Goal: Transaction & Acquisition: Purchase product/service

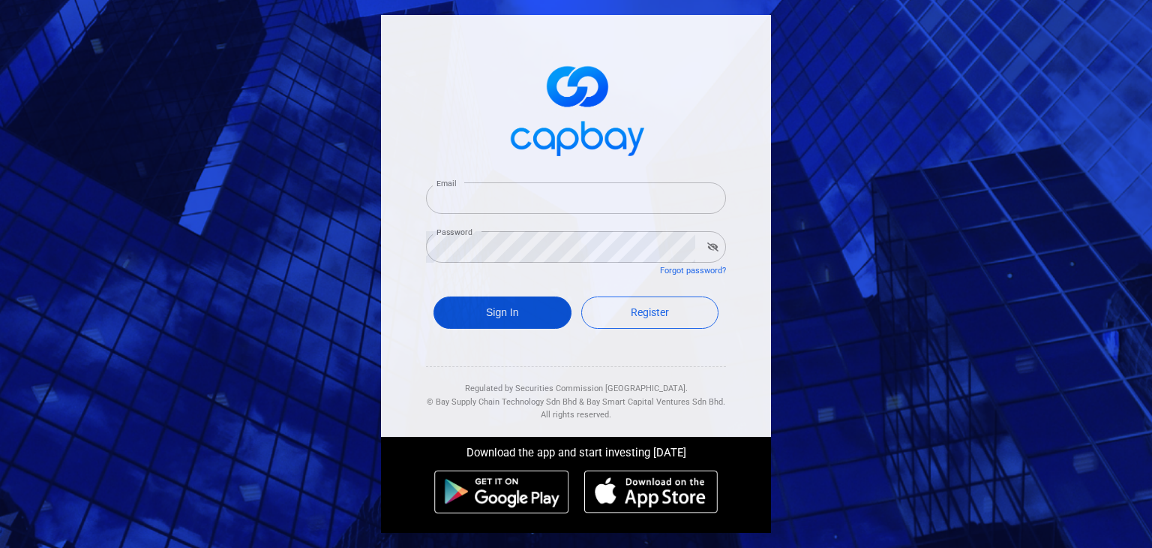
type input "[EMAIL_ADDRESS][DOMAIN_NAME]"
click at [524, 306] on button "Sign In" at bounding box center [503, 312] width 138 height 32
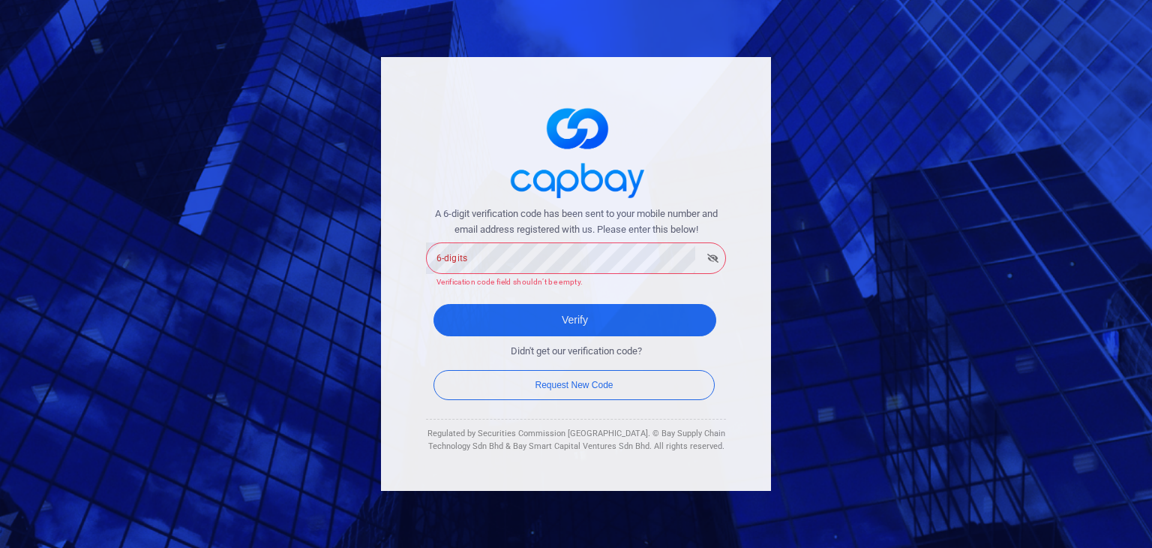
click at [725, 293] on form "A 6-digit verification code has been sent to your mobile number and email addre…" at bounding box center [576, 304] width 300 height 197
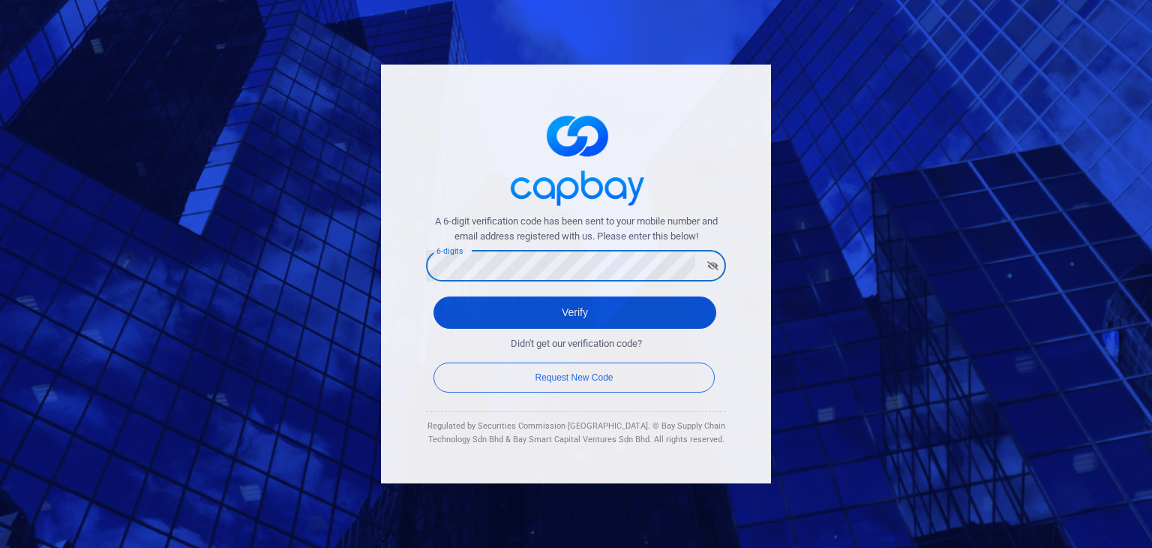
click at [466, 317] on button "Verify" at bounding box center [575, 312] width 283 height 32
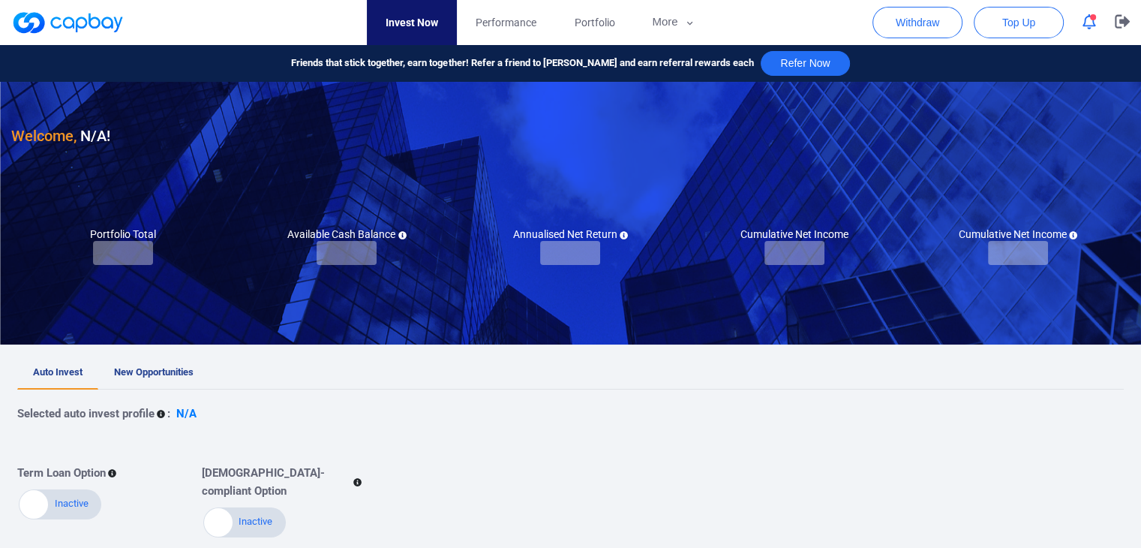
checkbox input "true"
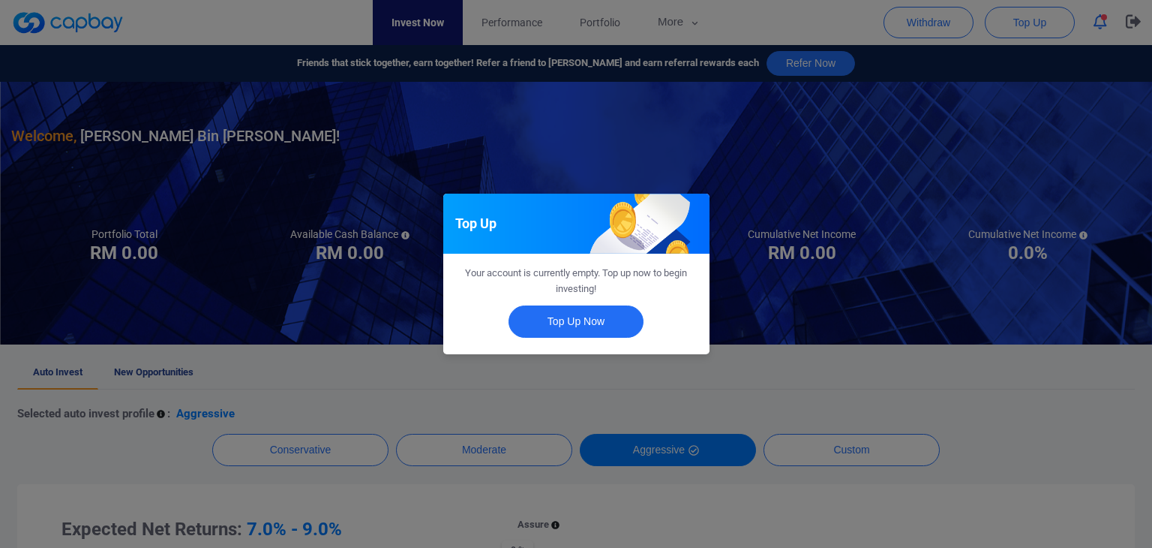
click at [856, 366] on div "Top Up Your account is currently empty. Top up now to begin investing! Top Up N…" at bounding box center [576, 274] width 1152 height 548
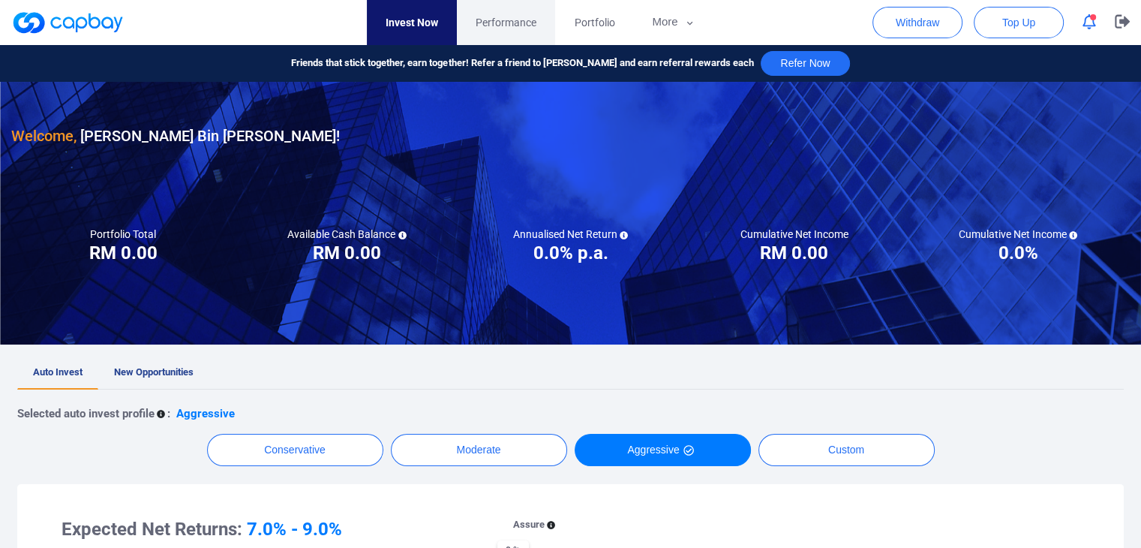
click at [500, 23] on span "Performance" at bounding box center [506, 22] width 61 height 17
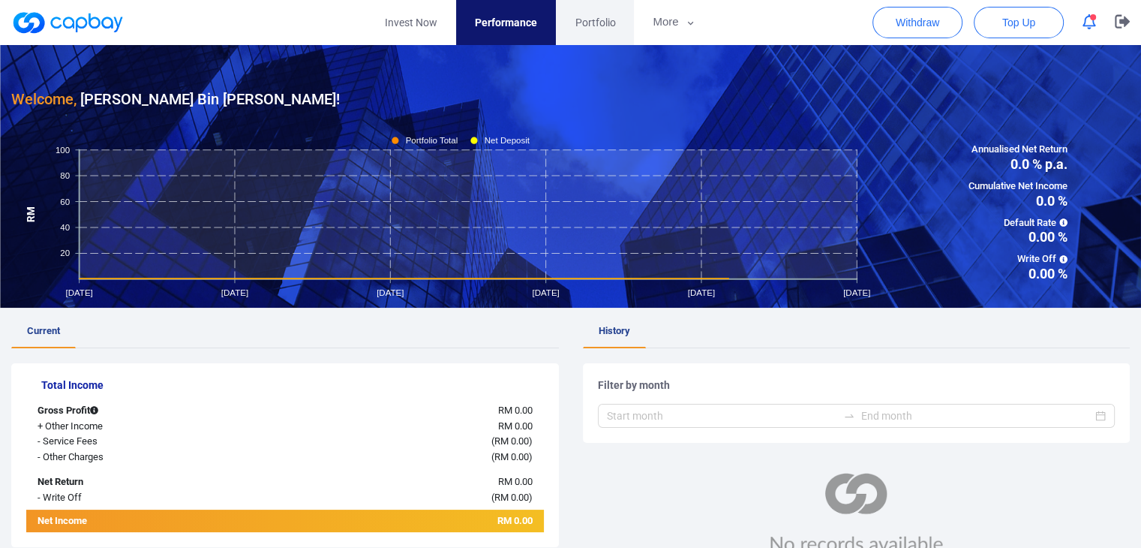
click at [602, 20] on span "Portfolio" at bounding box center [595, 22] width 41 height 17
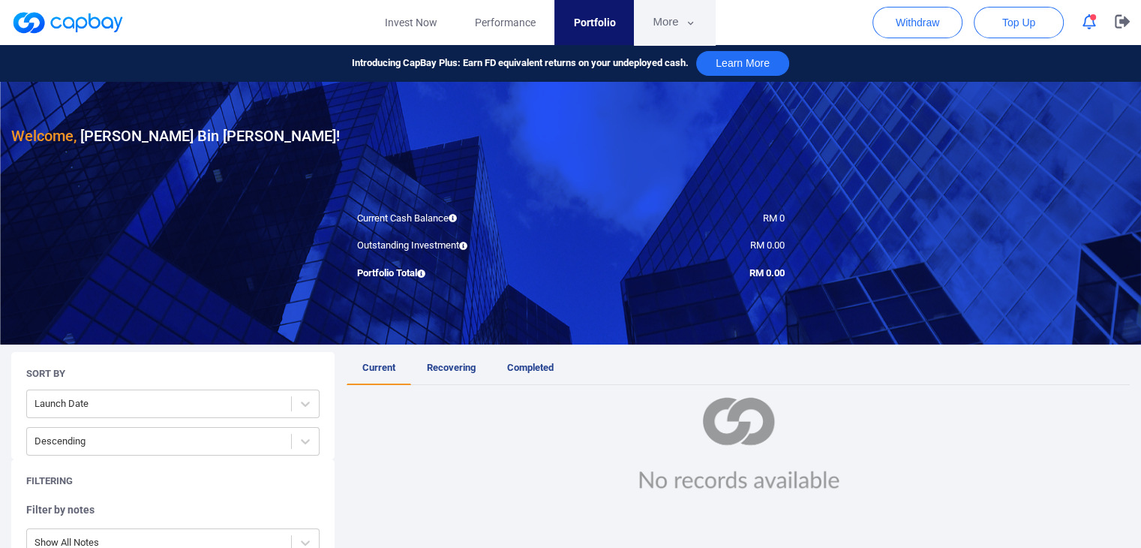
click at [669, 20] on button "More" at bounding box center [674, 22] width 80 height 45
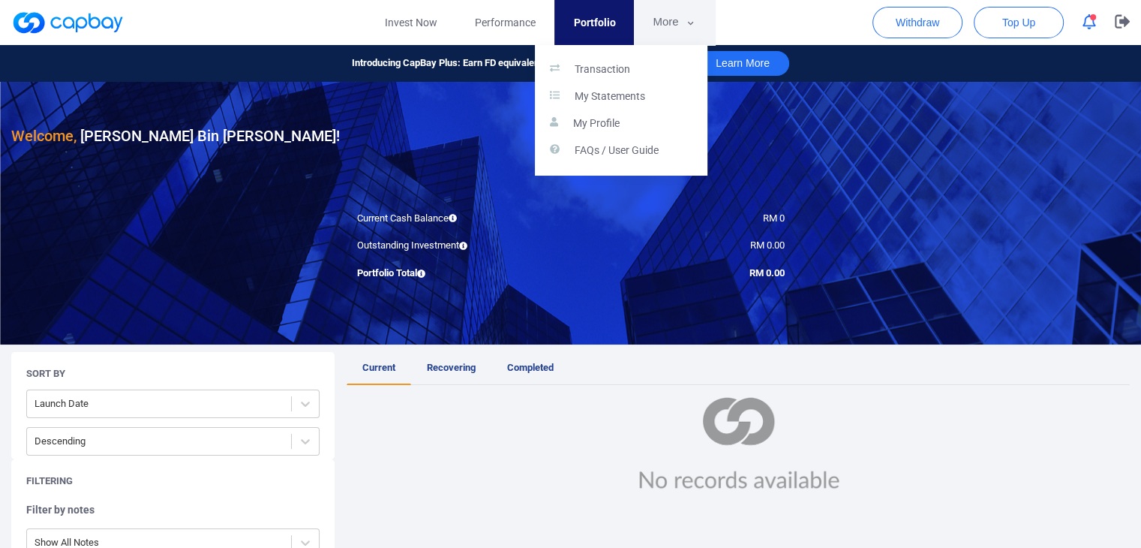
click at [669, 20] on button "button" at bounding box center [570, 274] width 1141 height 548
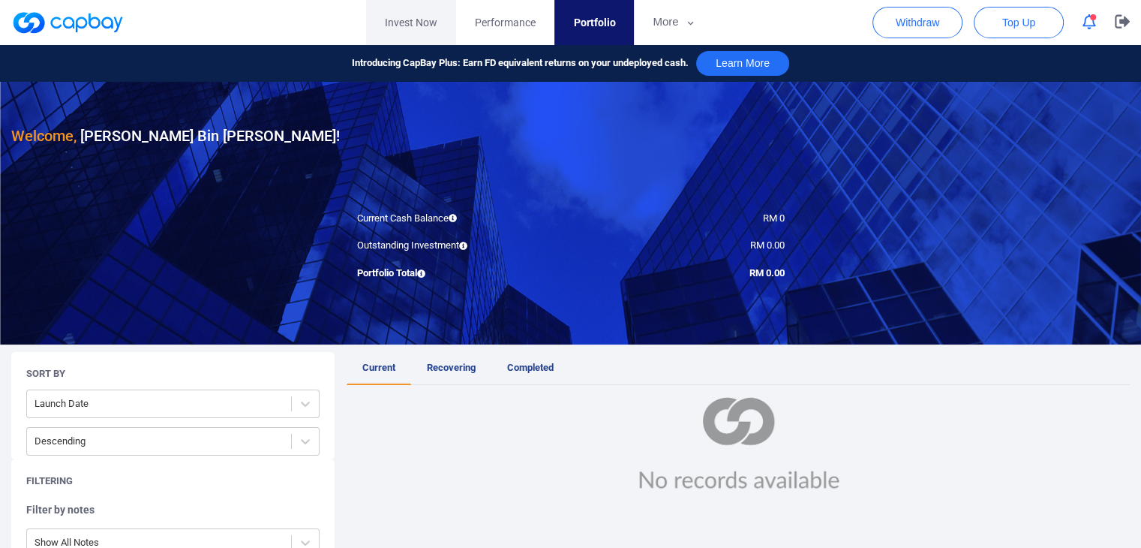
click at [414, 24] on link "Invest Now" at bounding box center [411, 22] width 90 height 45
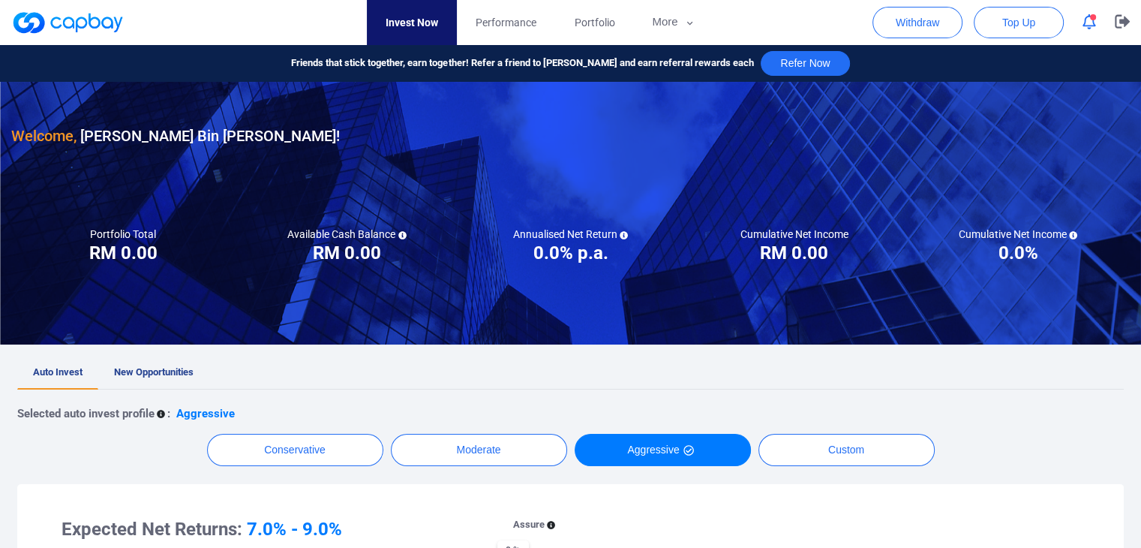
click at [1077, 22] on button "button" at bounding box center [1089, 22] width 29 height 23
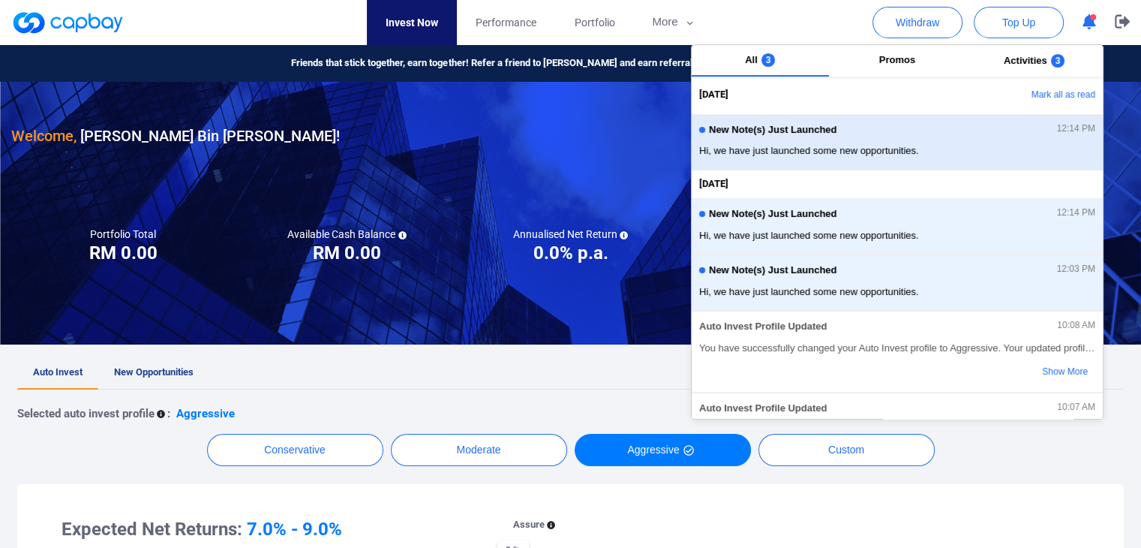
click at [895, 145] on span "Hi, we have just launched some new opportunities." at bounding box center [897, 150] width 396 height 15
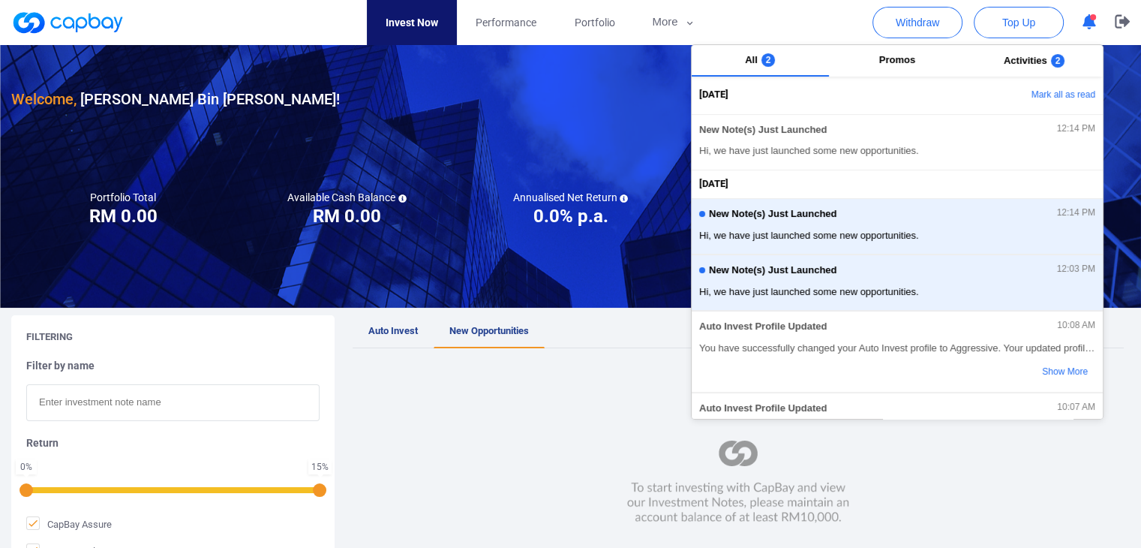
click at [559, 366] on div at bounding box center [738, 482] width 771 height 238
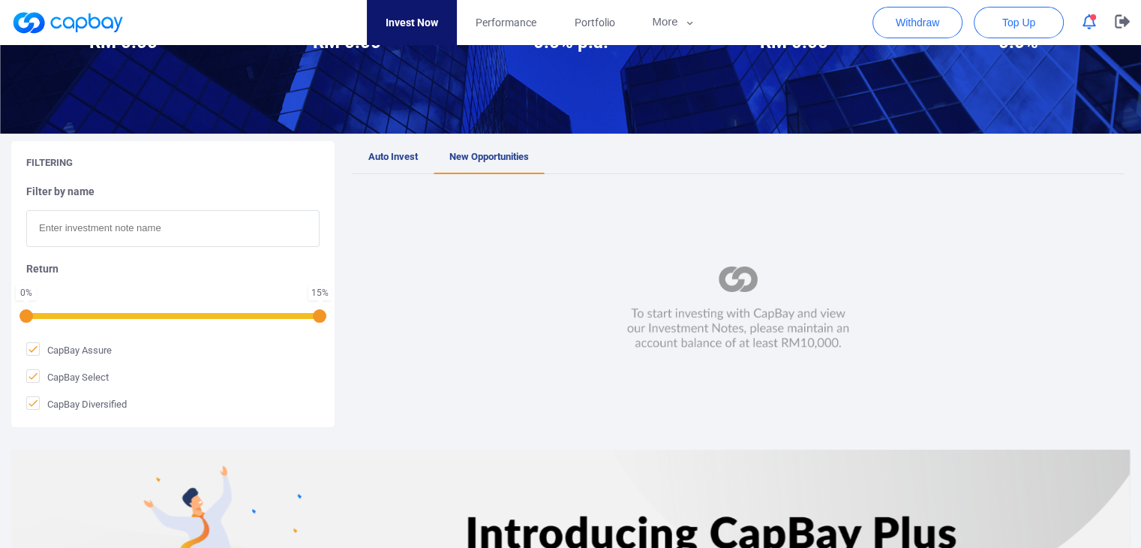
scroll to position [150, 0]
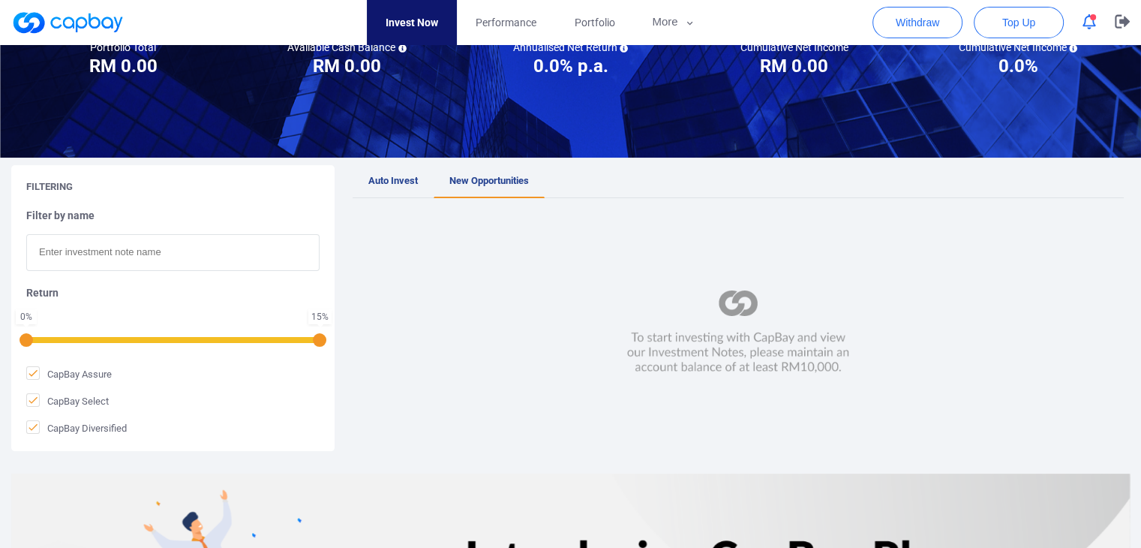
click at [483, 175] on span "New Opportunities" at bounding box center [489, 180] width 80 height 11
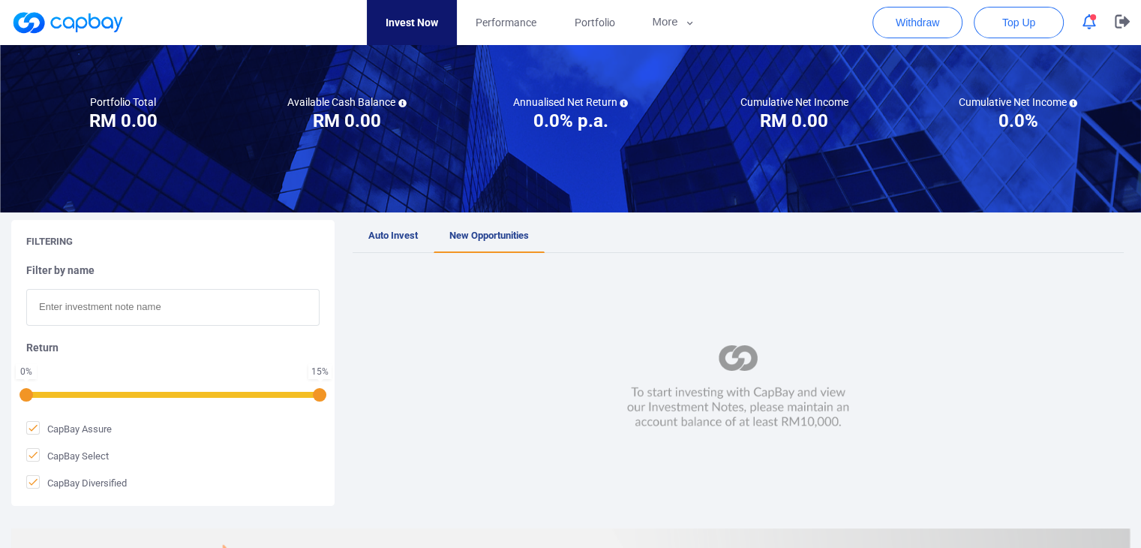
scroll to position [0, 0]
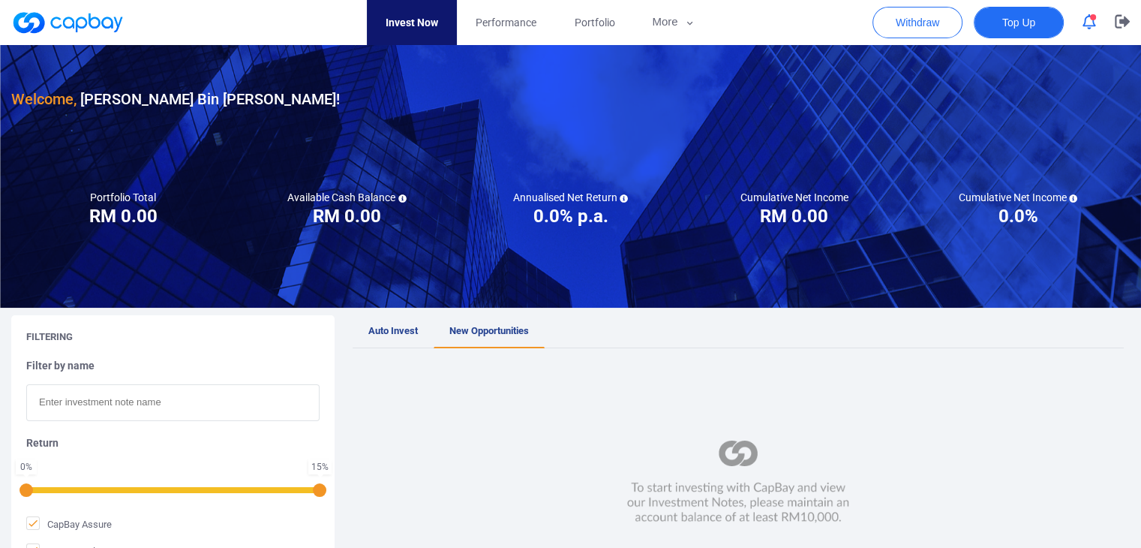
click at [1026, 30] on button "Top Up" at bounding box center [1019, 23] width 90 height 32
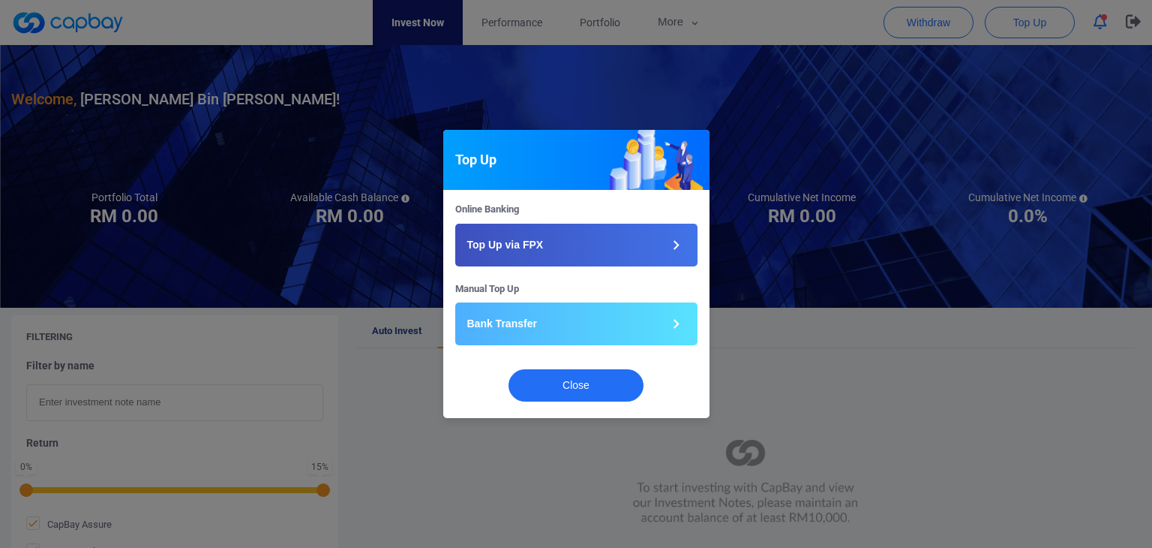
click at [819, 335] on div "Top Up Online Banking Top Up via FPX Manual Top Up Bank Transfer Close" at bounding box center [576, 274] width 1152 height 548
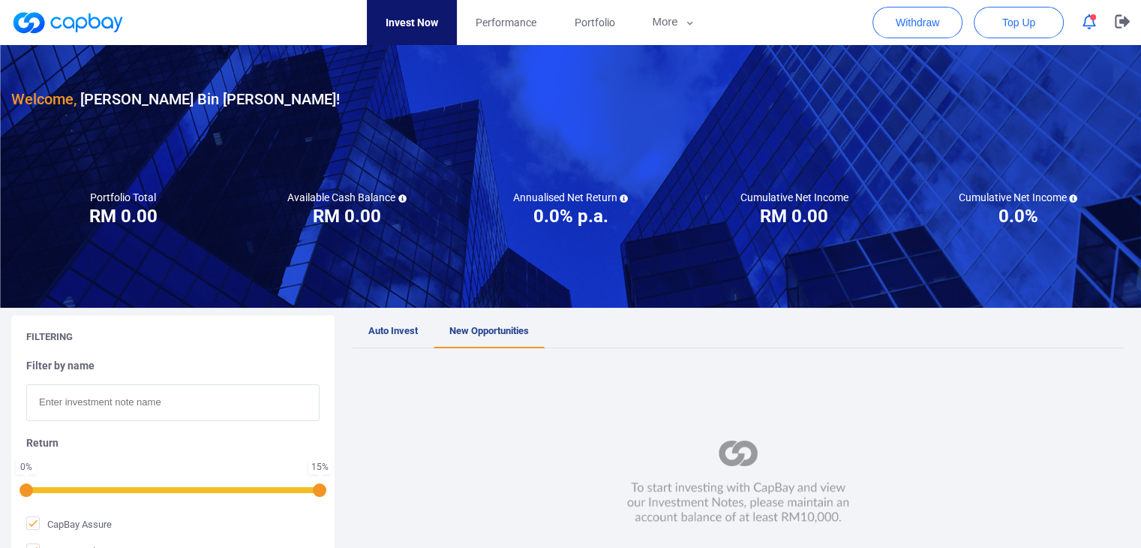
click at [1092, 23] on icon "button" at bounding box center [1090, 22] width 14 height 16
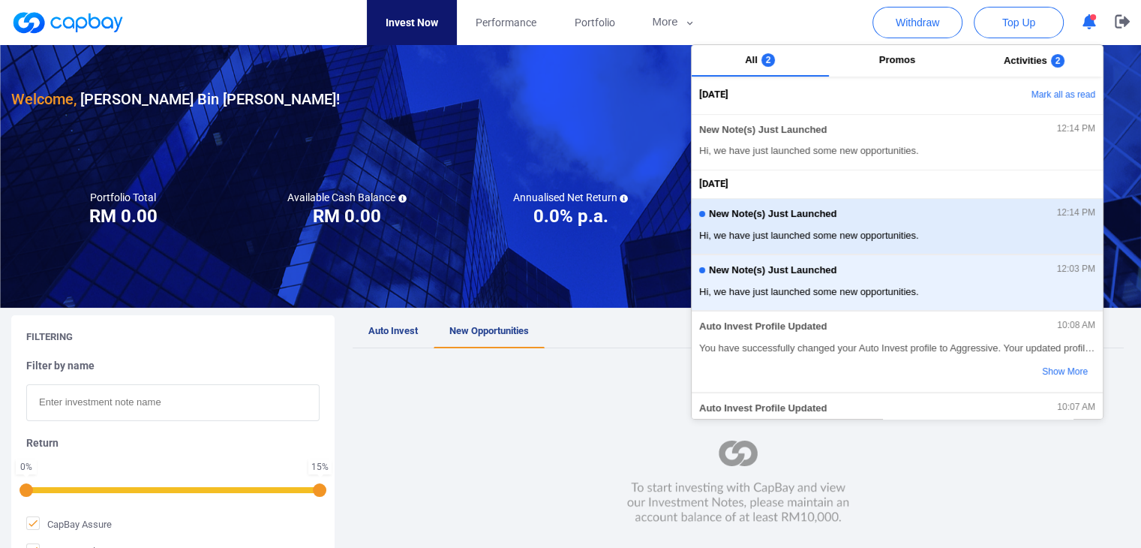
click at [963, 220] on div "New Note(s) Just Launched 12:14 PM" at bounding box center [897, 216] width 396 height 17
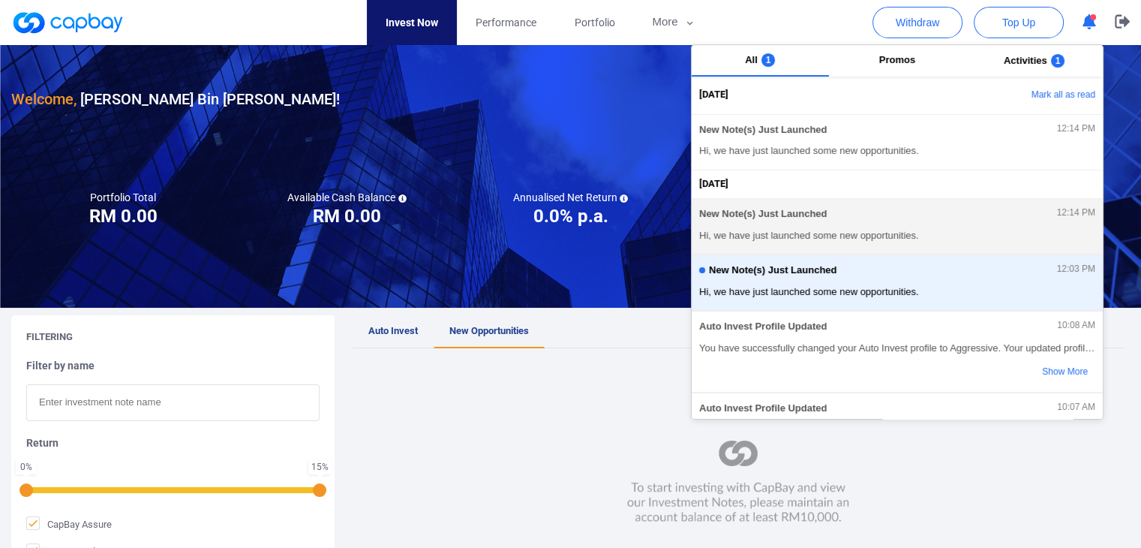
click at [838, 232] on span "Hi, we have just launched some new opportunities." at bounding box center [897, 235] width 396 height 15
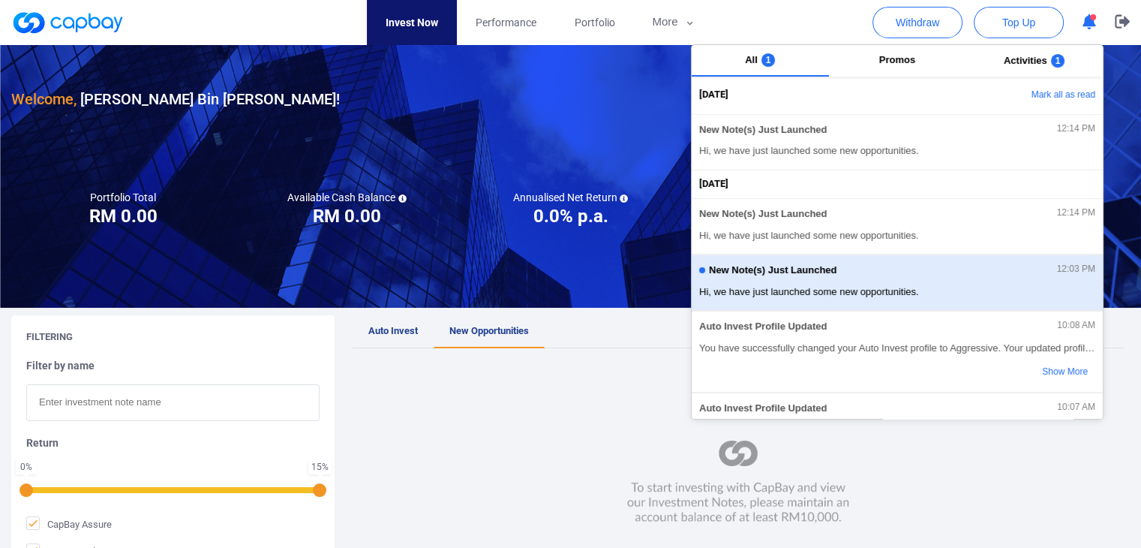
click at [816, 284] on span "Hi, we have just launched some new opportunities." at bounding box center [897, 291] width 396 height 15
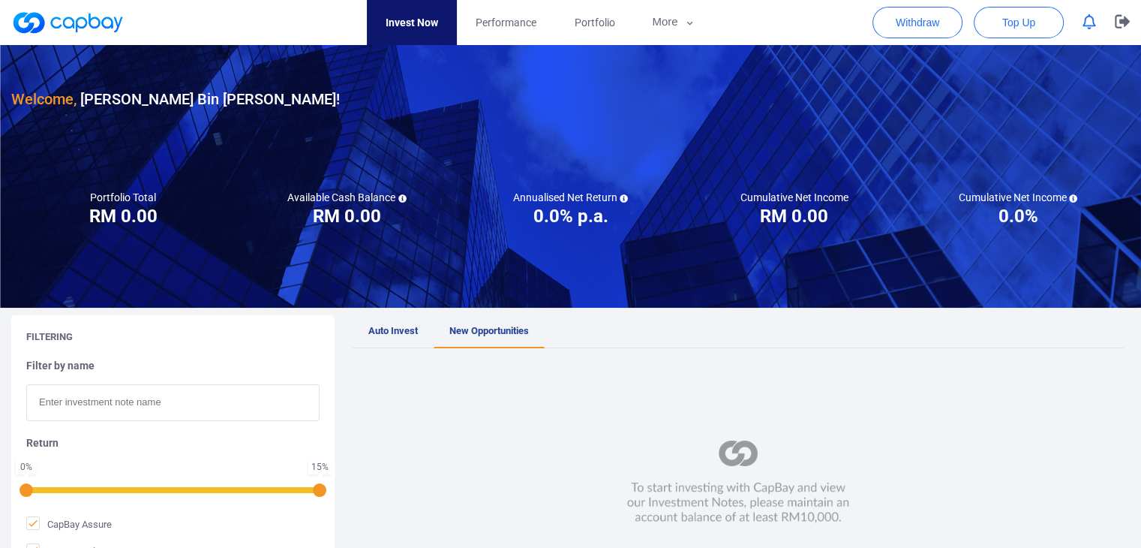
click at [620, 367] on div at bounding box center [738, 482] width 771 height 238
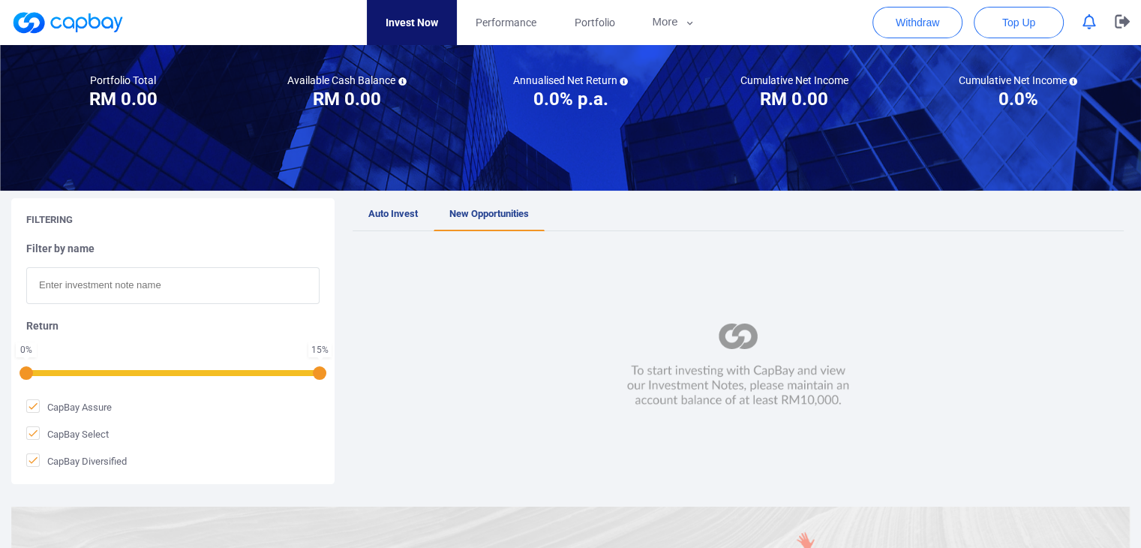
scroll to position [150, 0]
